Goal: Unclear: Browse casually

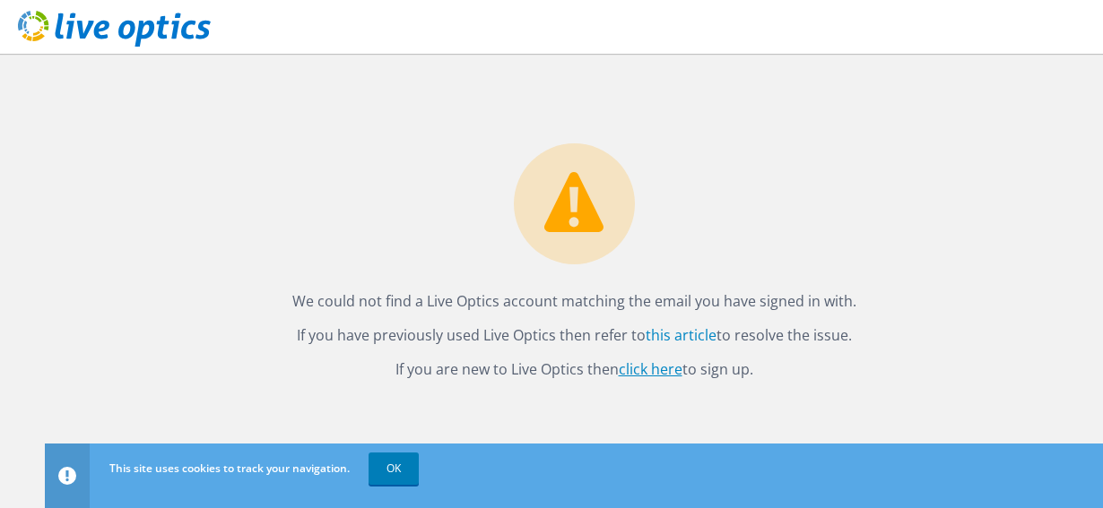
click at [649, 366] on link "click here" at bounding box center [651, 369] width 64 height 20
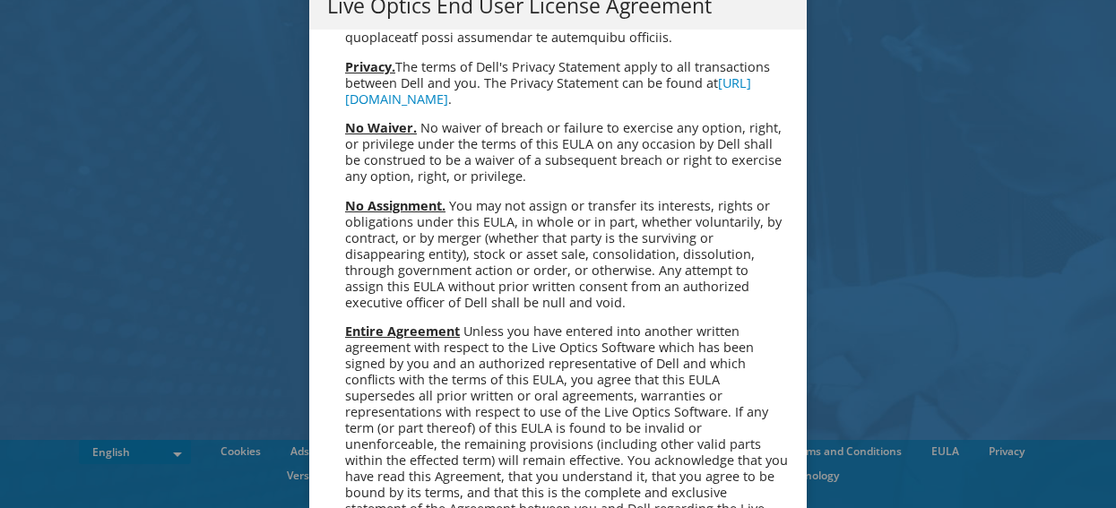
scroll to position [6779, 0]
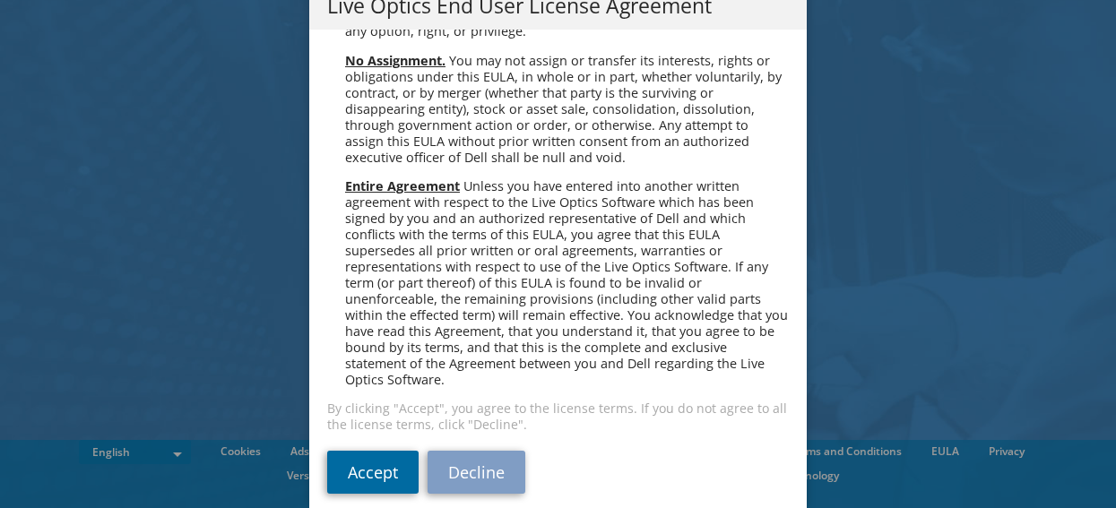
click at [350, 454] on link "Accept" at bounding box center [372, 472] width 91 height 43
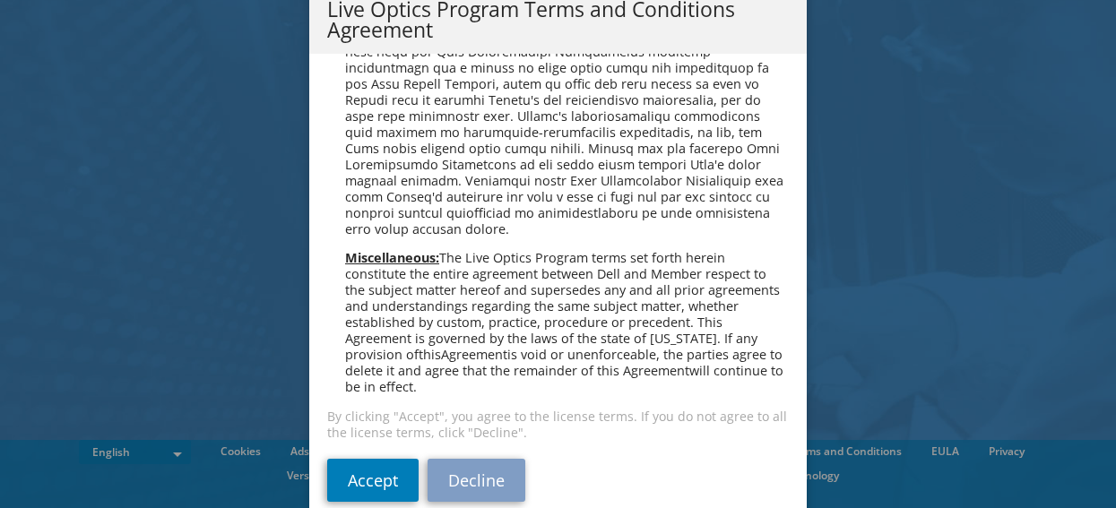
scroll to position [92, 0]
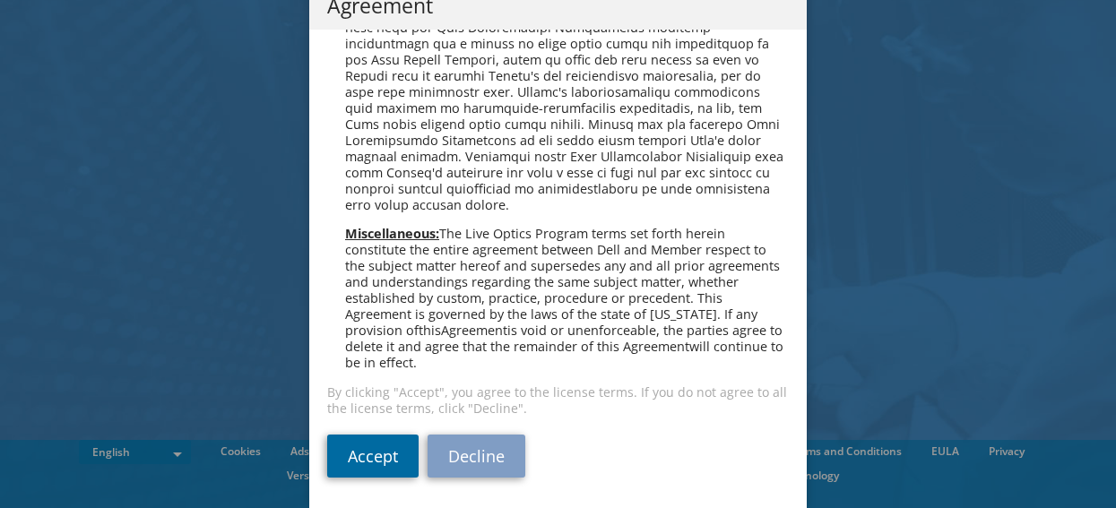
click at [363, 461] on link "Accept" at bounding box center [372, 456] width 91 height 43
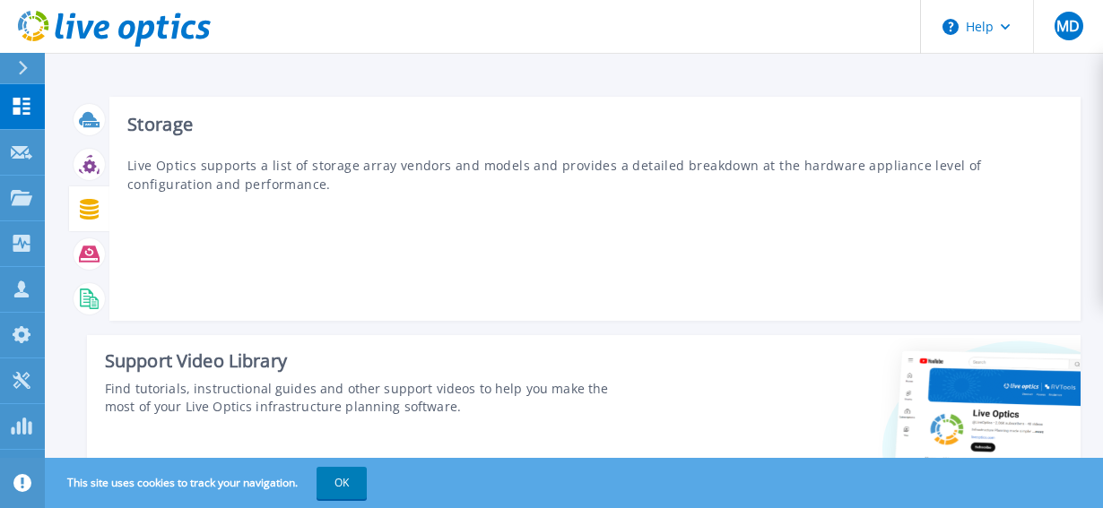
click at [89, 212] on icon at bounding box center [89, 209] width 19 height 21
click at [99, 207] on div at bounding box center [89, 209] width 31 height 31
click at [88, 210] on icon at bounding box center [89, 209] width 21 height 21
click at [86, 209] on icon at bounding box center [89, 209] width 21 height 21
click at [91, 173] on icon at bounding box center [89, 164] width 21 height 21
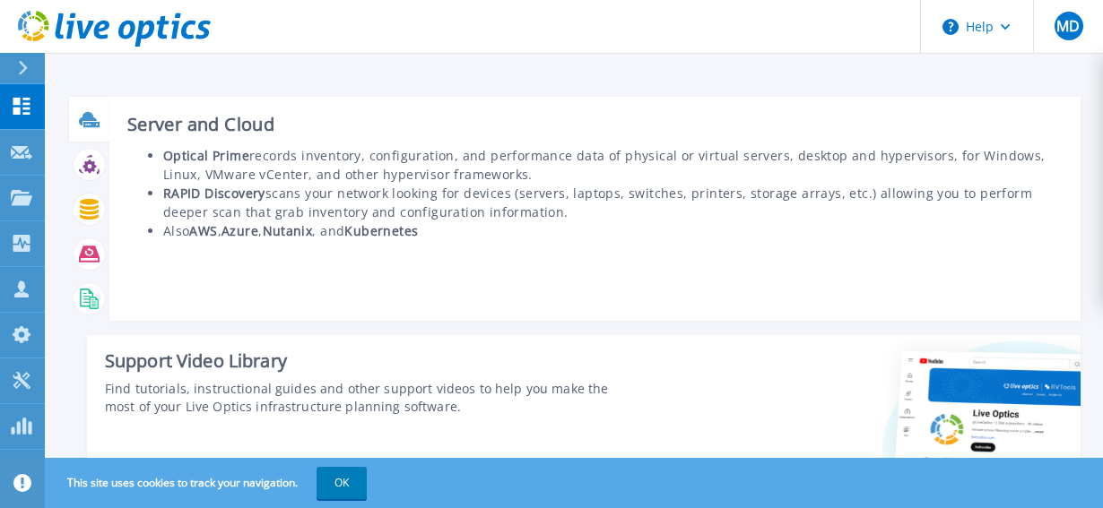
click at [86, 122] on icon at bounding box center [91, 124] width 16 height 5
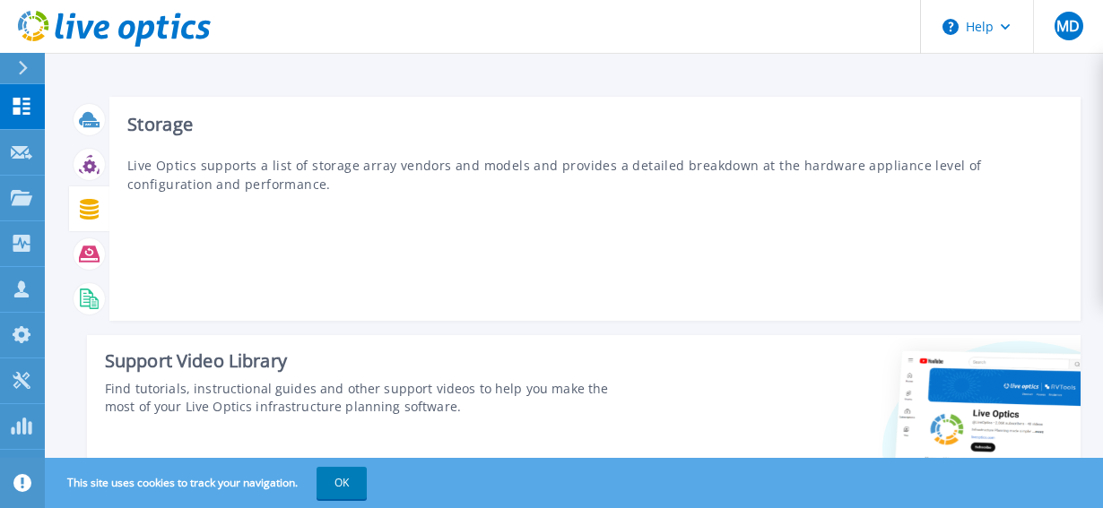
click at [87, 204] on icon at bounding box center [89, 209] width 19 height 21
click at [87, 204] on icon at bounding box center [89, 209] width 21 height 21
click at [85, 203] on icon at bounding box center [89, 209] width 19 height 21
